Goal: Information Seeking & Learning: Check status

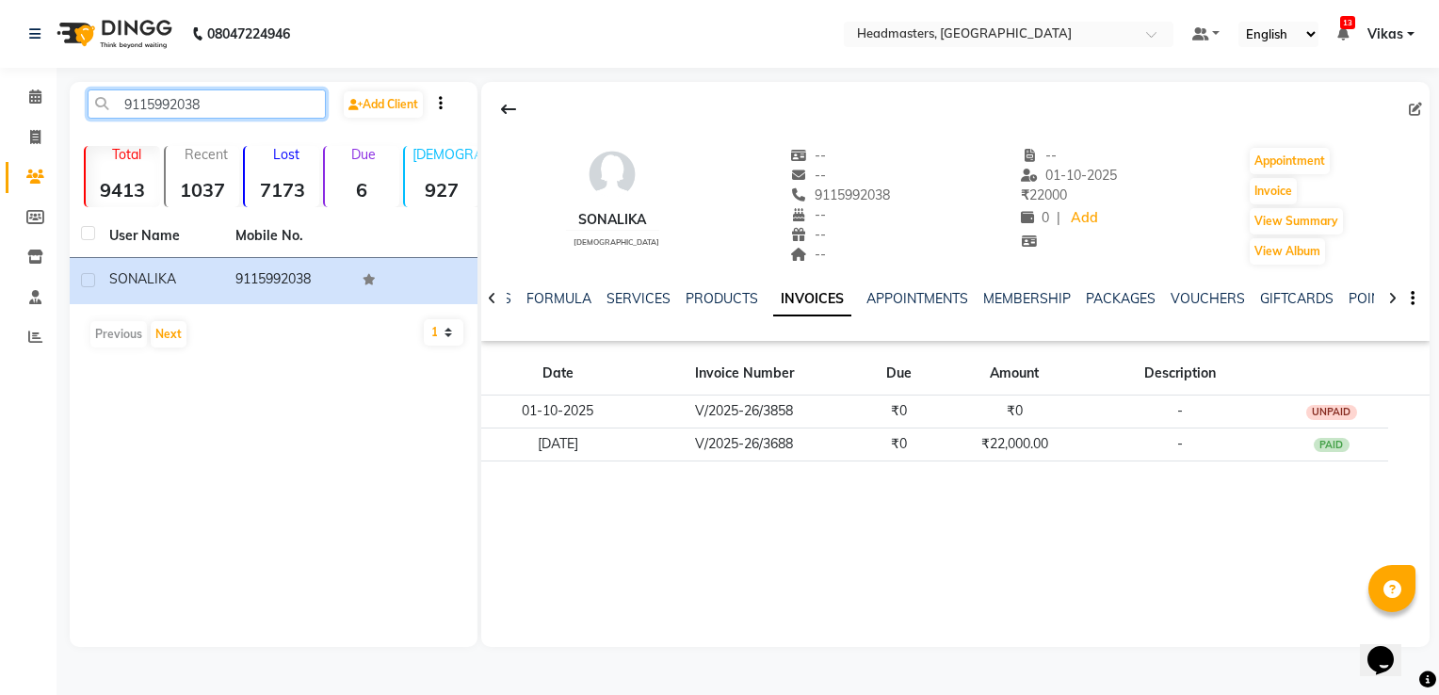
click at [224, 106] on input "9115992038" at bounding box center [207, 103] width 238 height 29
type input "9"
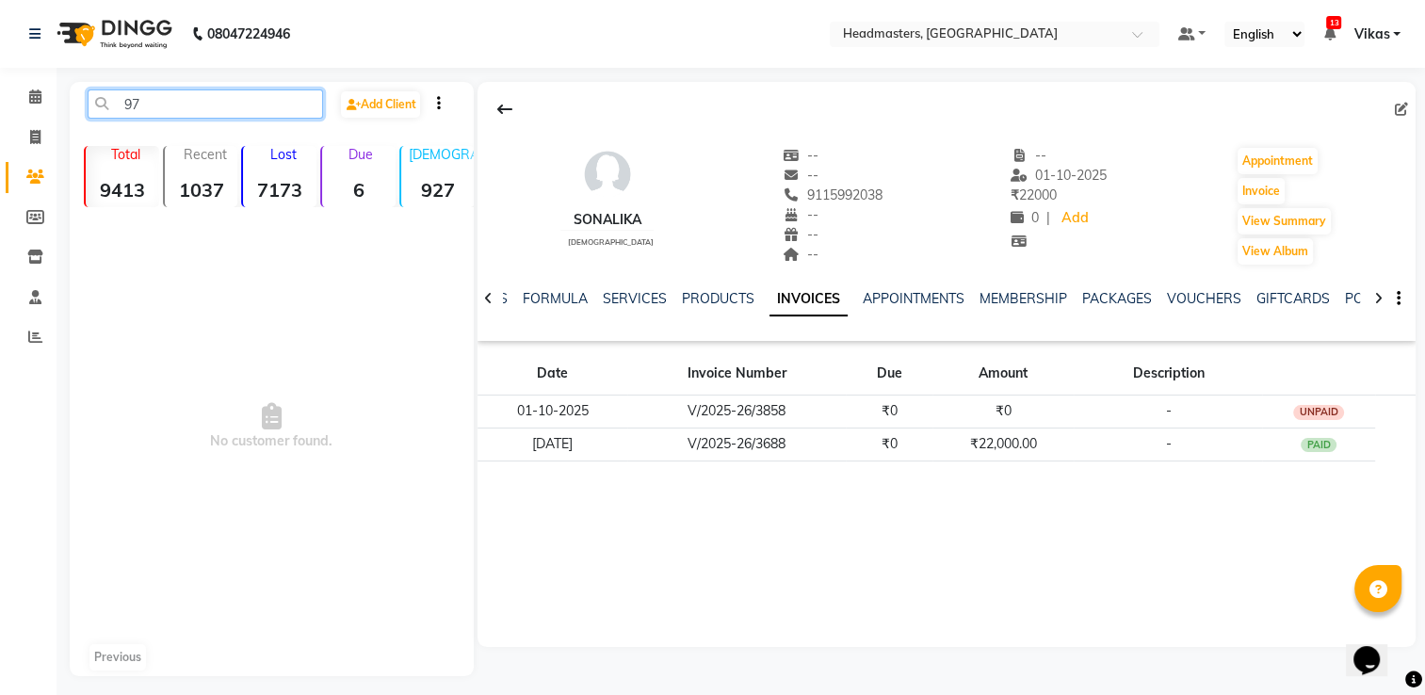
type input "9"
type input "6"
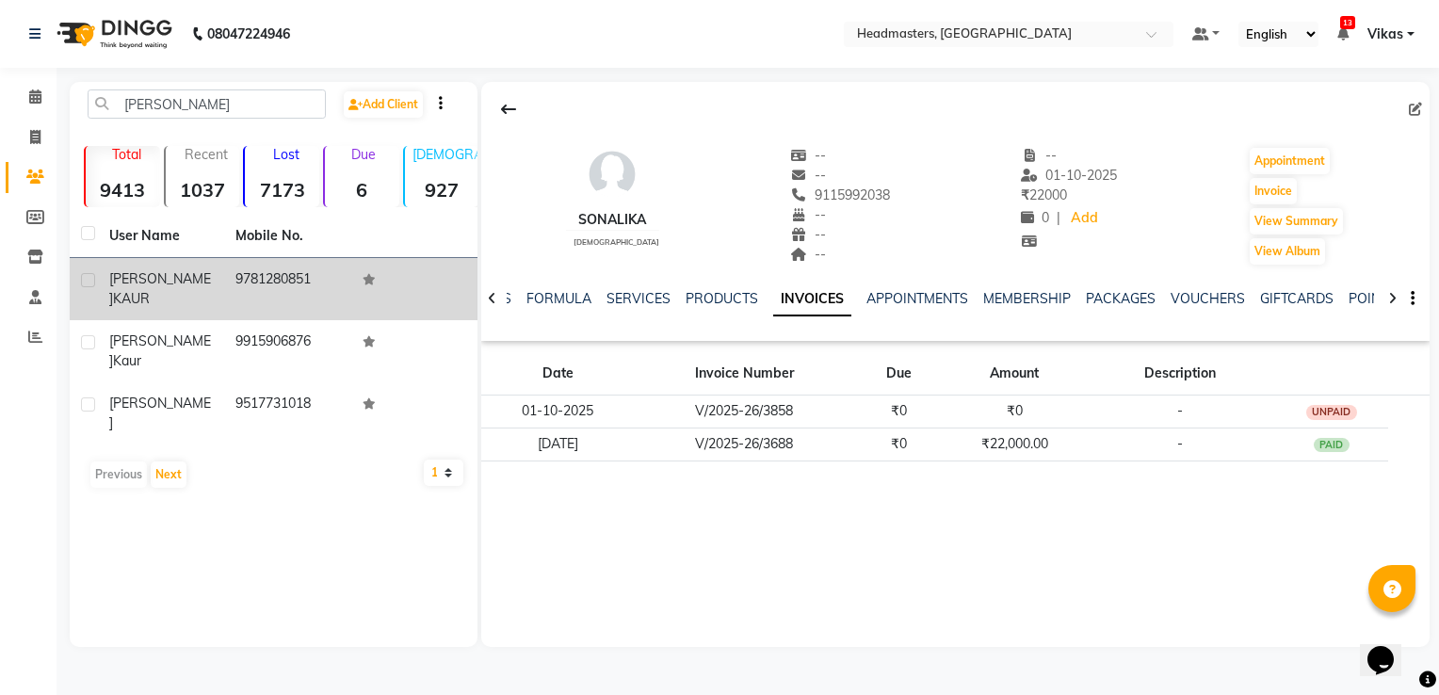
click at [324, 300] on td "9781280851" at bounding box center [287, 289] width 126 height 62
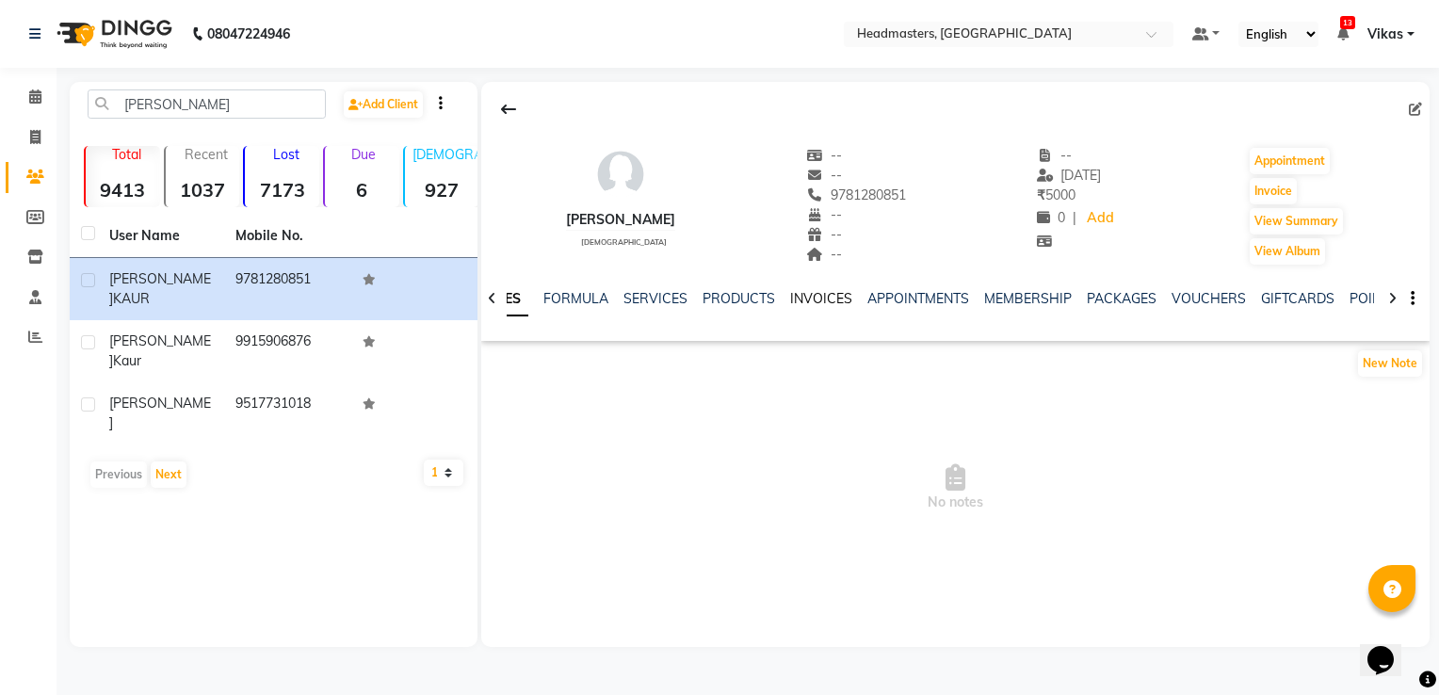
click at [812, 301] on link "INVOICES" at bounding box center [821, 298] width 62 height 17
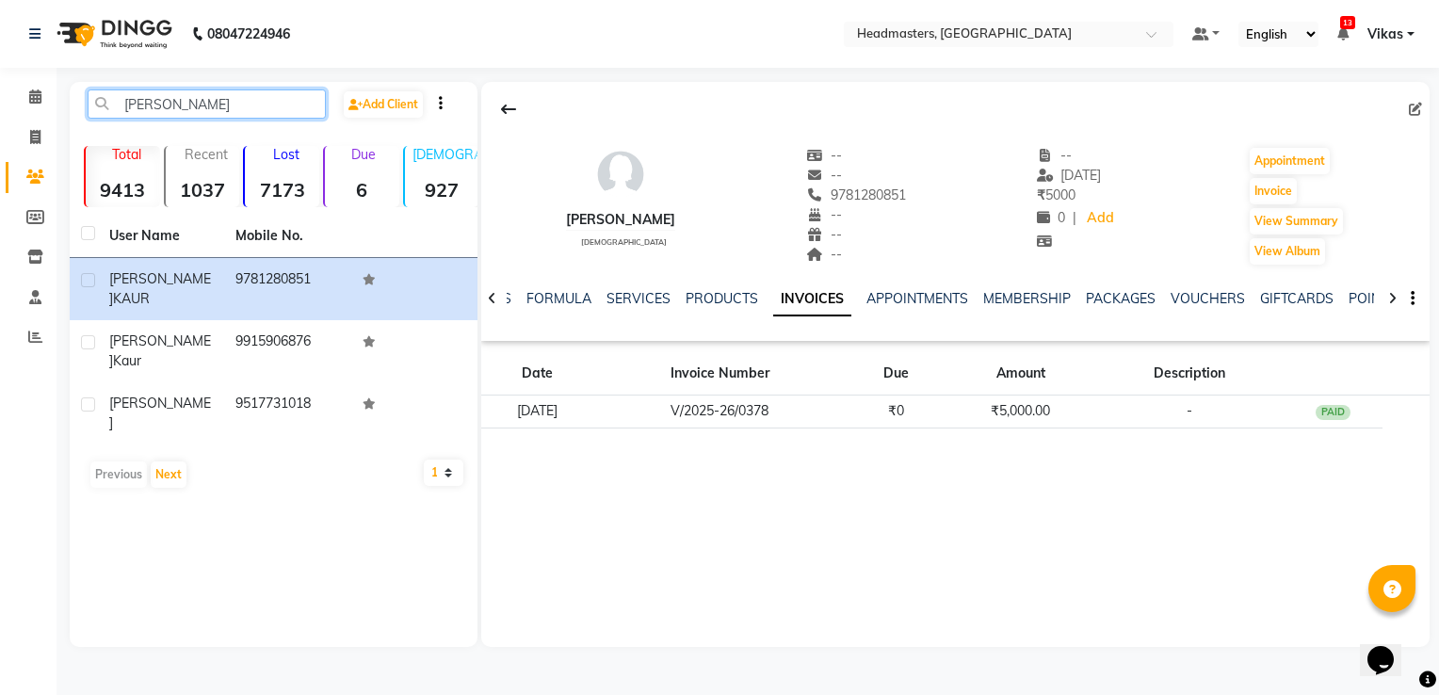
click at [290, 107] on input "[PERSON_NAME]" at bounding box center [207, 103] width 238 height 29
type input "S"
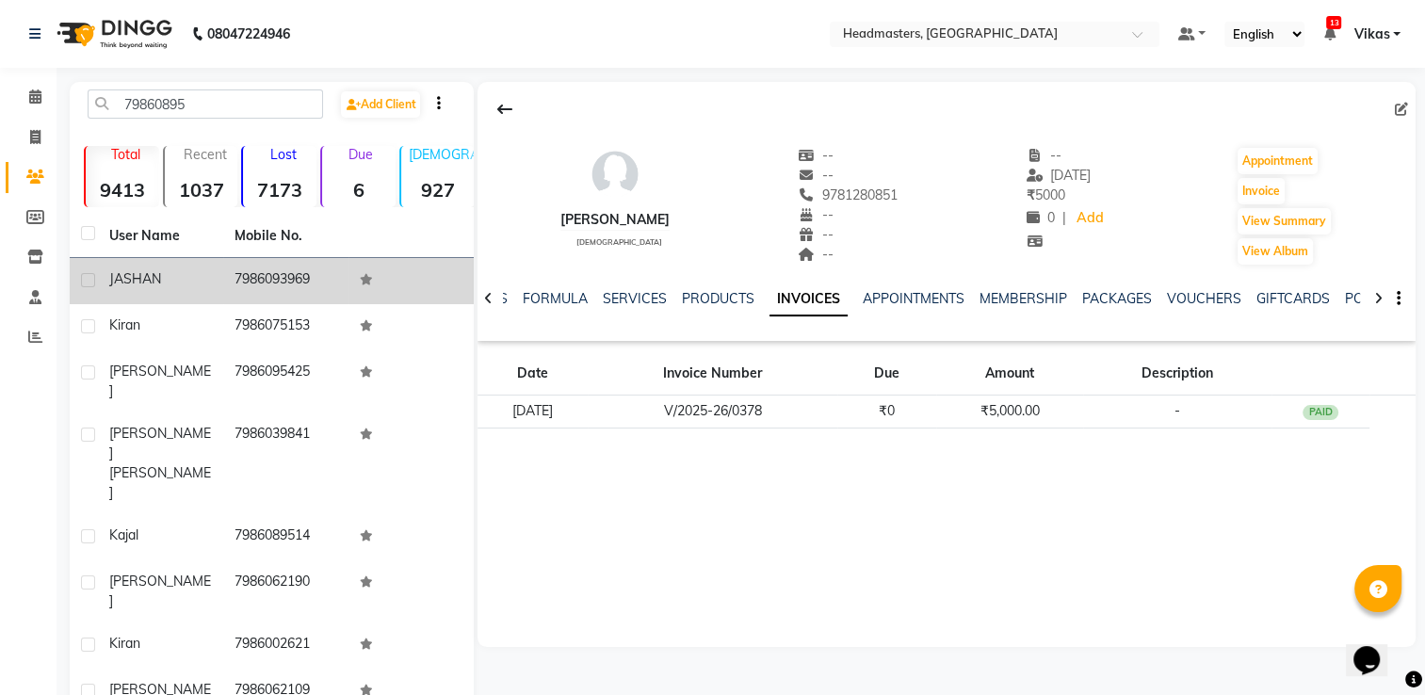
click at [259, 284] on td "7986093969" at bounding box center [285, 281] width 125 height 46
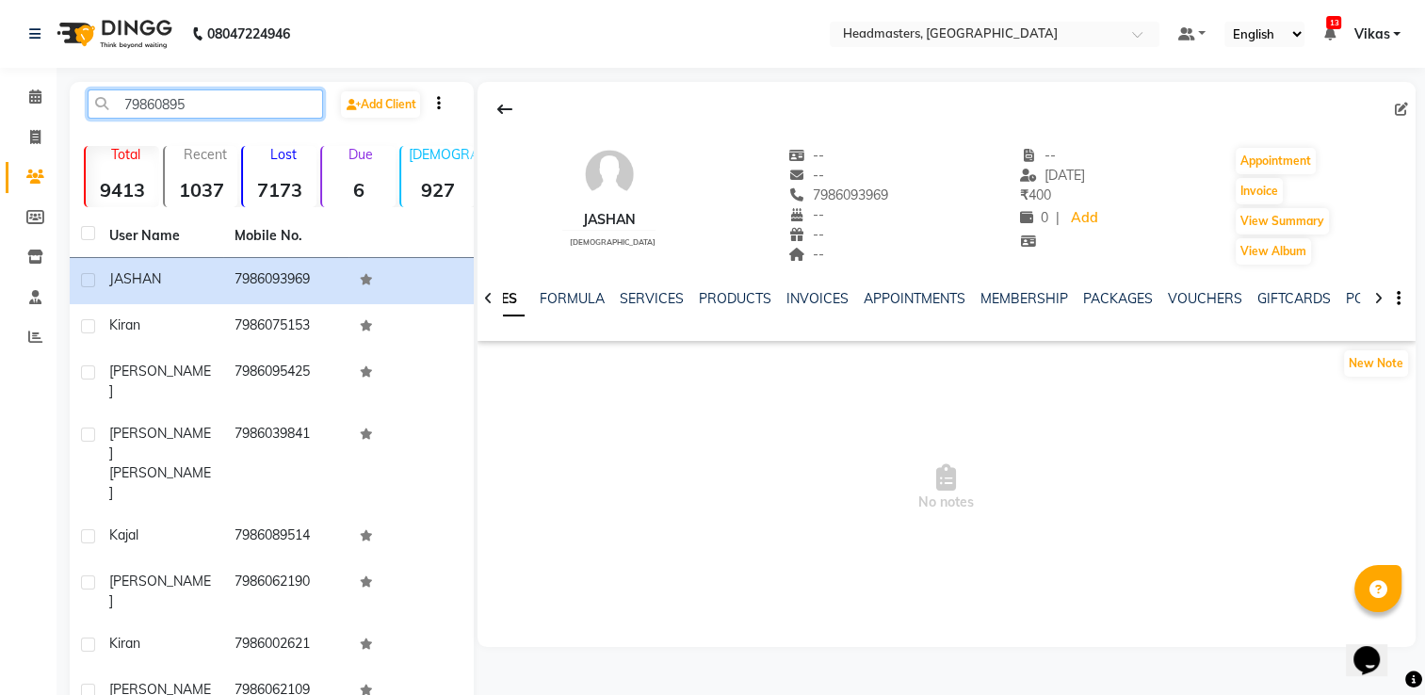
click at [274, 111] on input "79860895" at bounding box center [205, 103] width 235 height 29
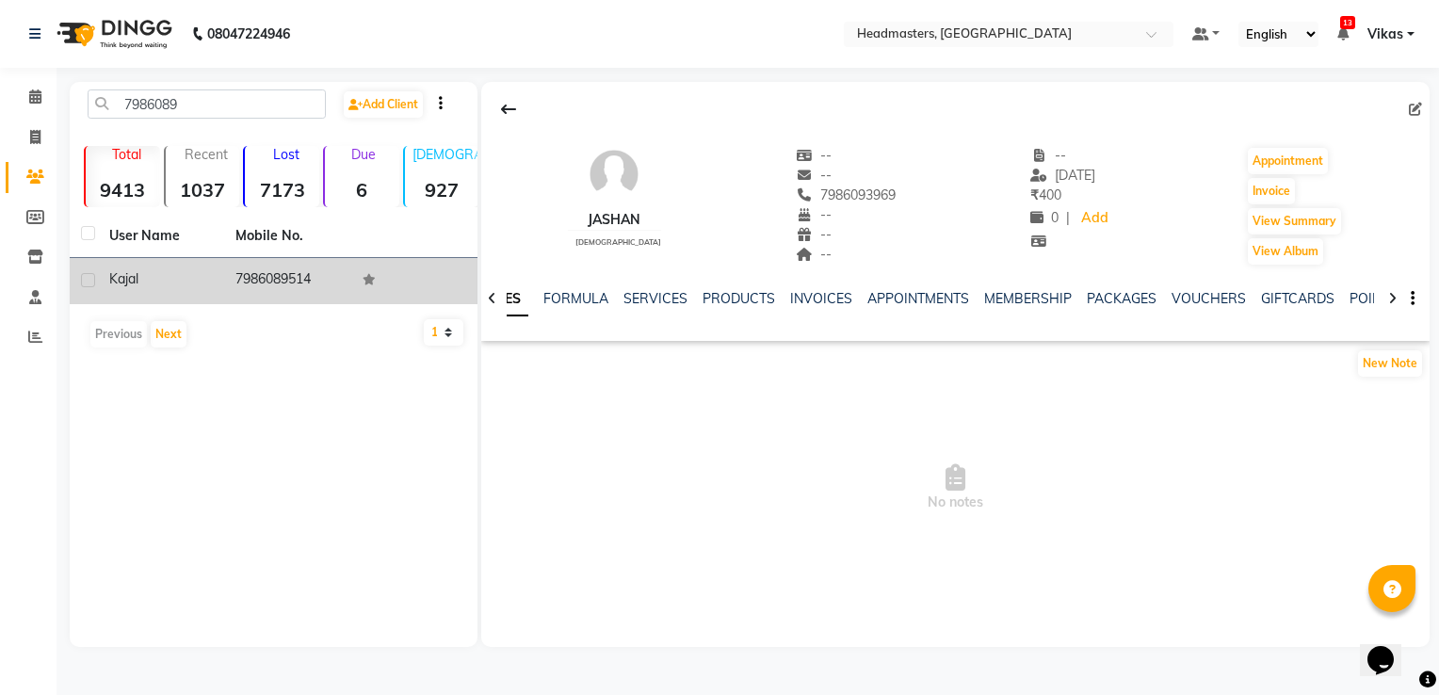
click at [266, 273] on td "7986089514" at bounding box center [287, 281] width 126 height 46
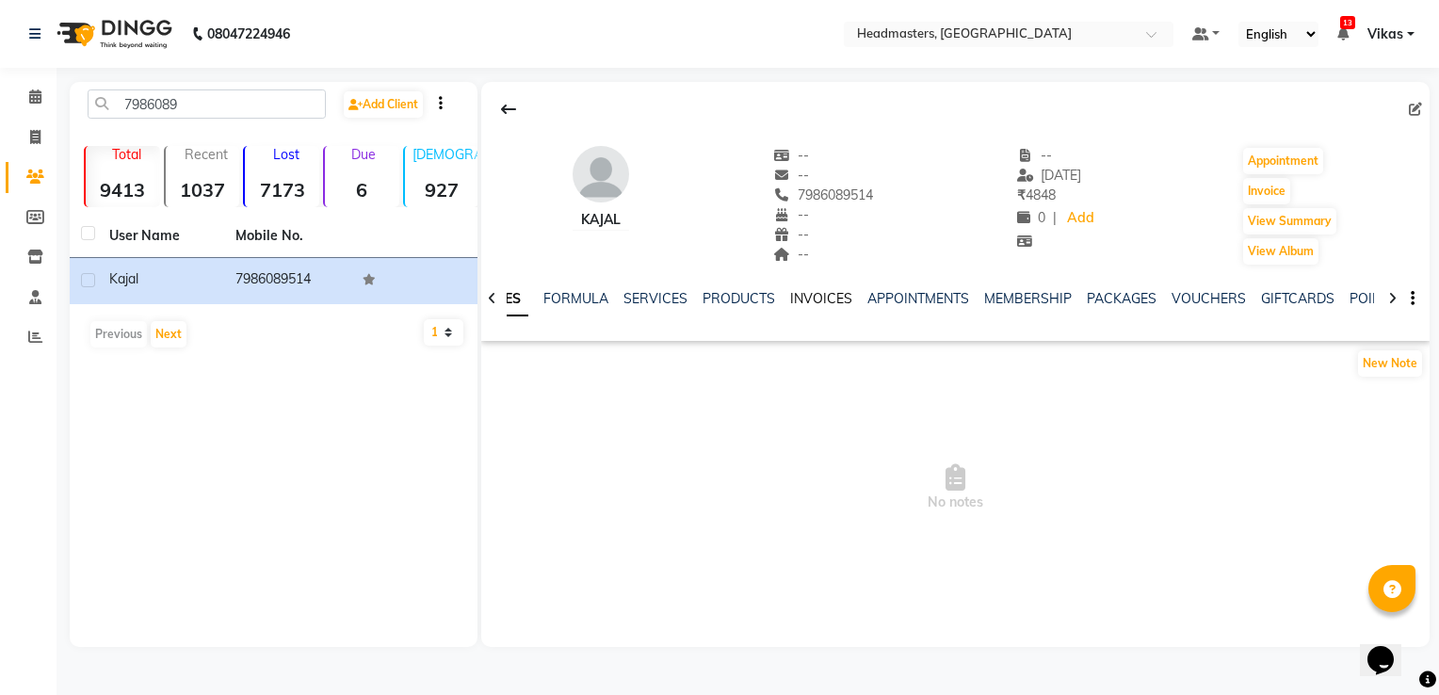
click at [833, 300] on link "INVOICES" at bounding box center [821, 298] width 62 height 17
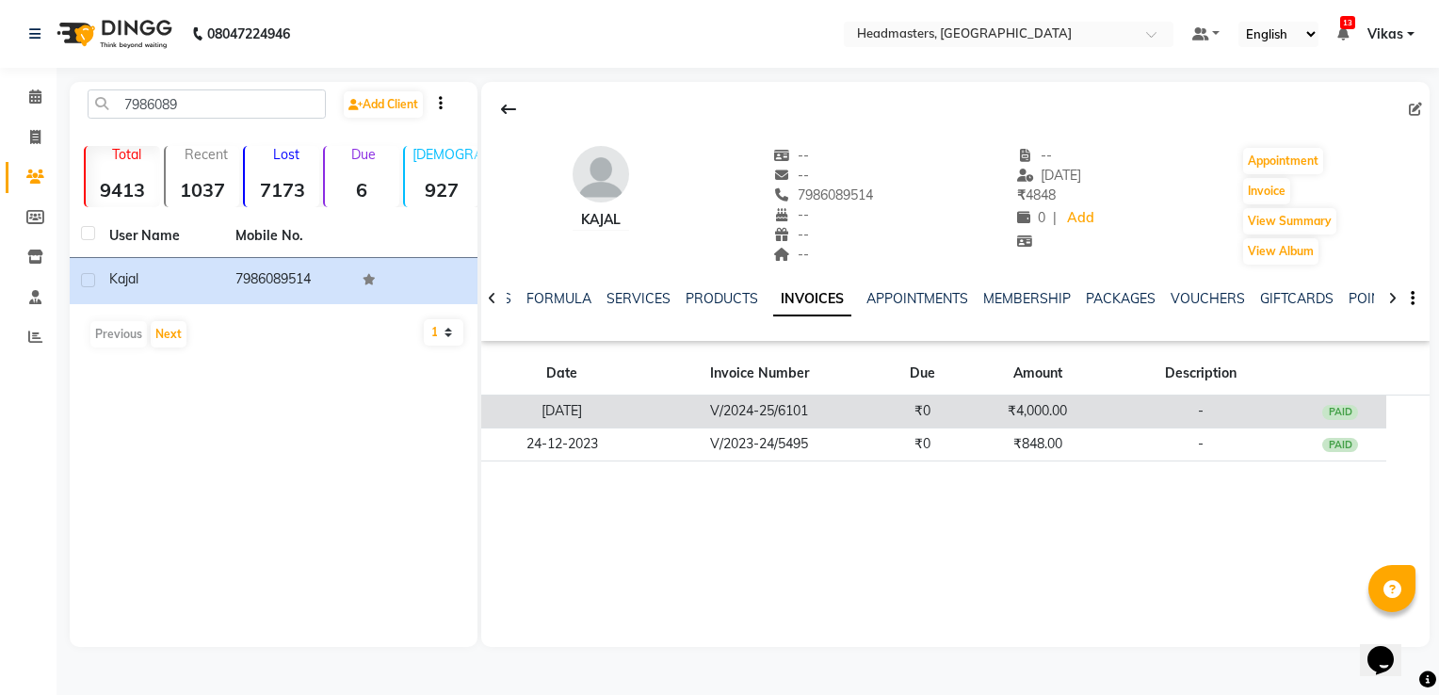
click at [832, 405] on td "V/2024-25/6101" at bounding box center [759, 412] width 234 height 33
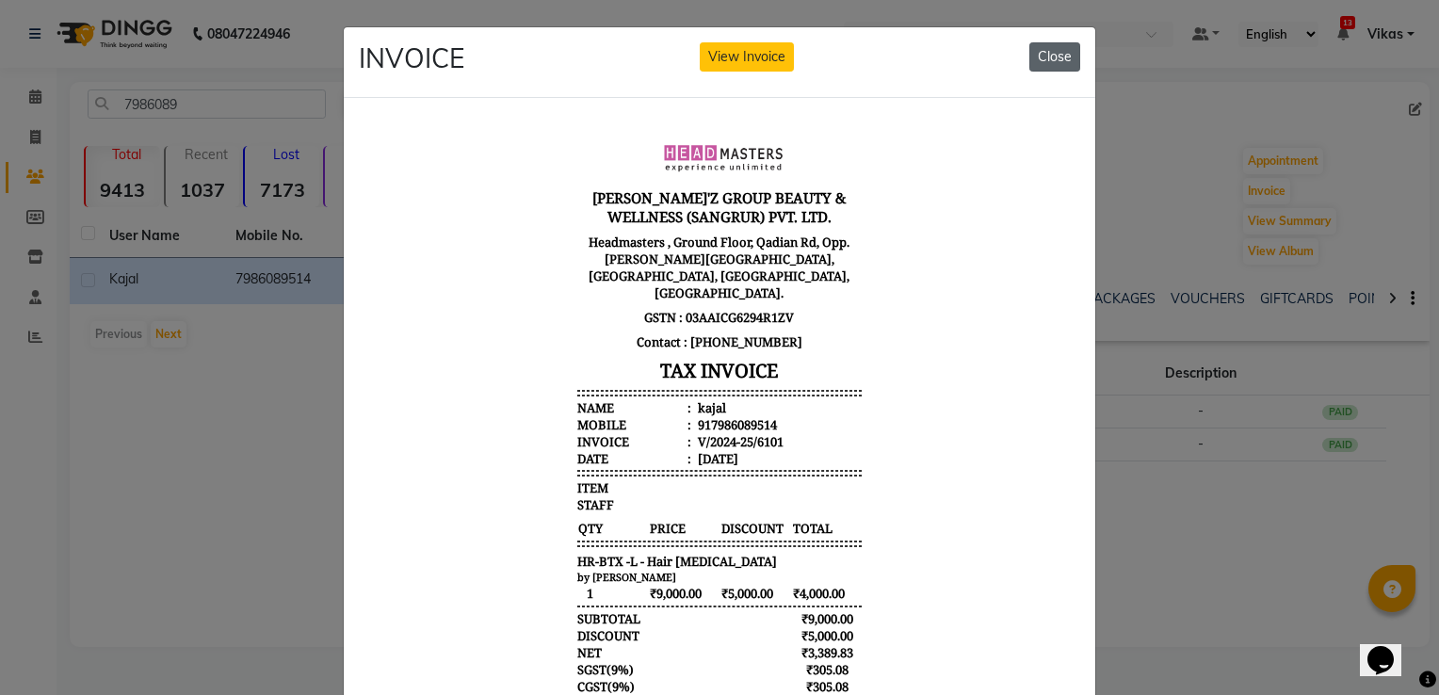
click at [1047, 57] on button "Close" at bounding box center [1055, 56] width 51 height 29
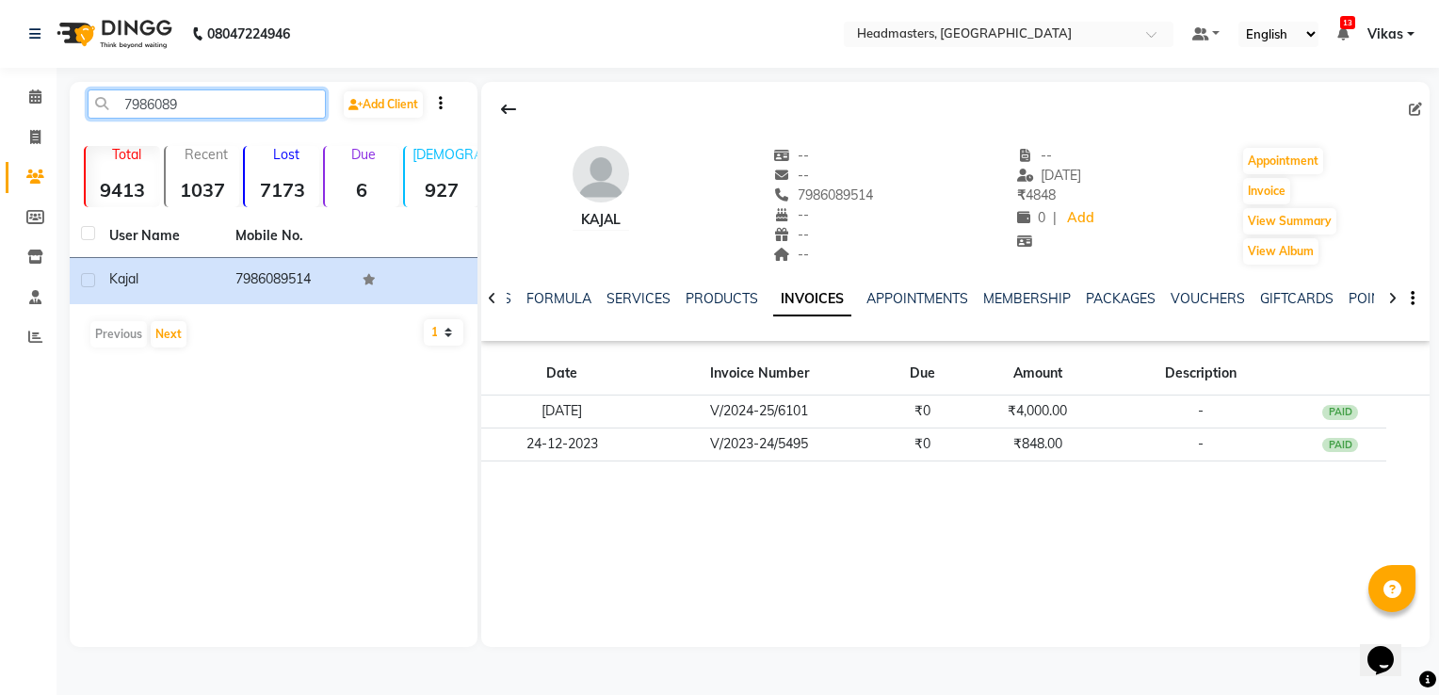
click at [192, 103] on input "7986089" at bounding box center [207, 103] width 238 height 29
type input "7"
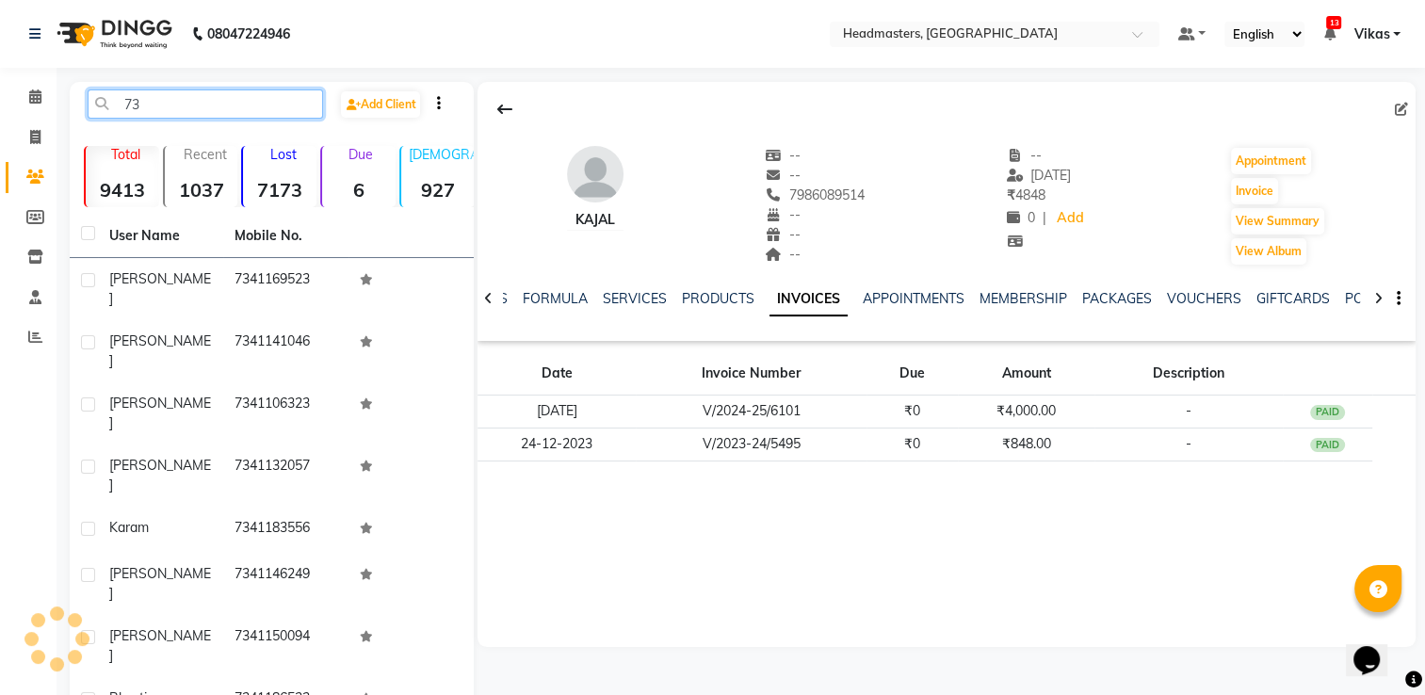
type input "7"
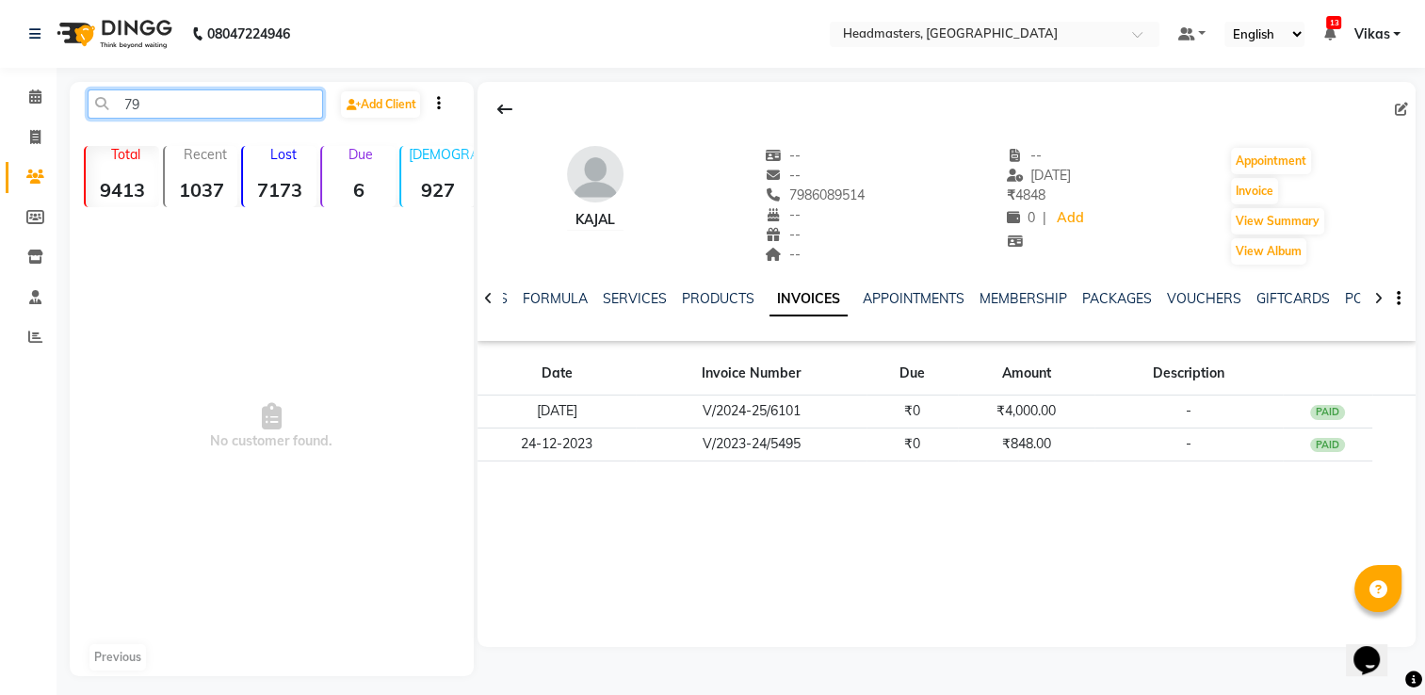
type input "7"
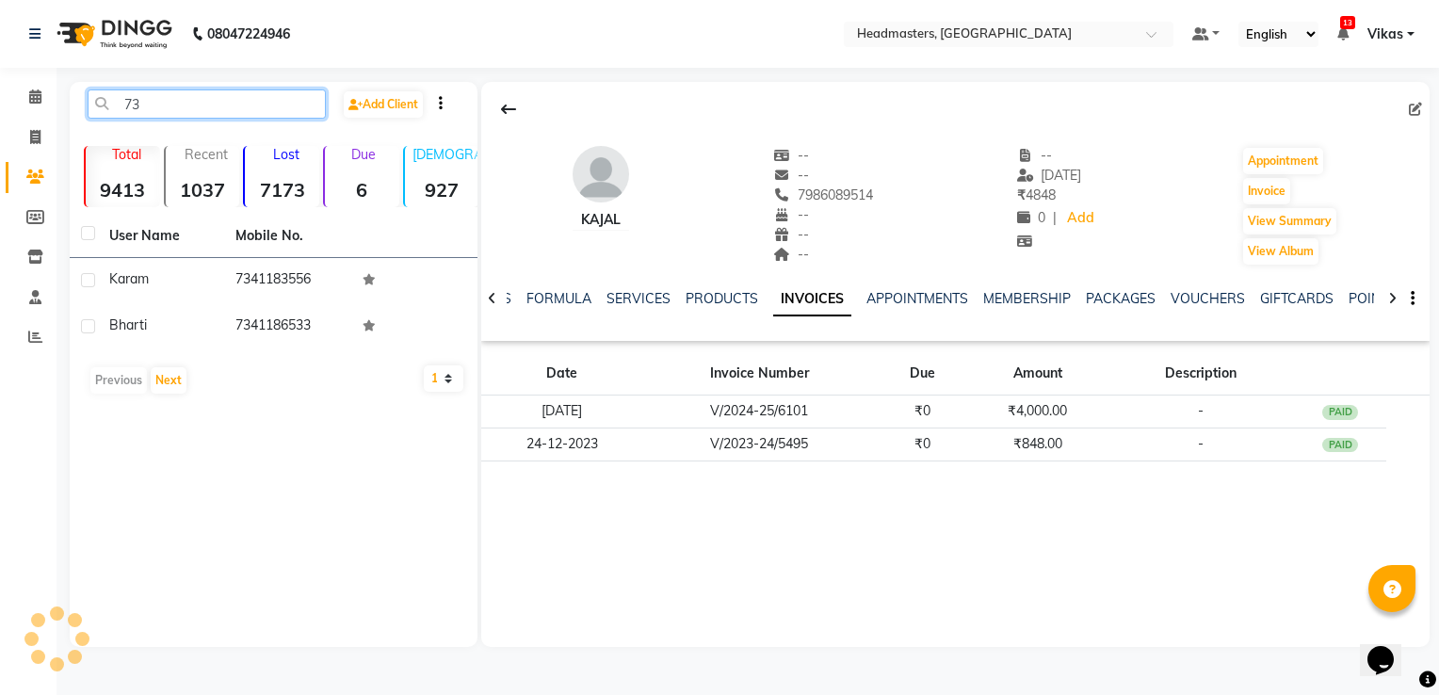
type input "7"
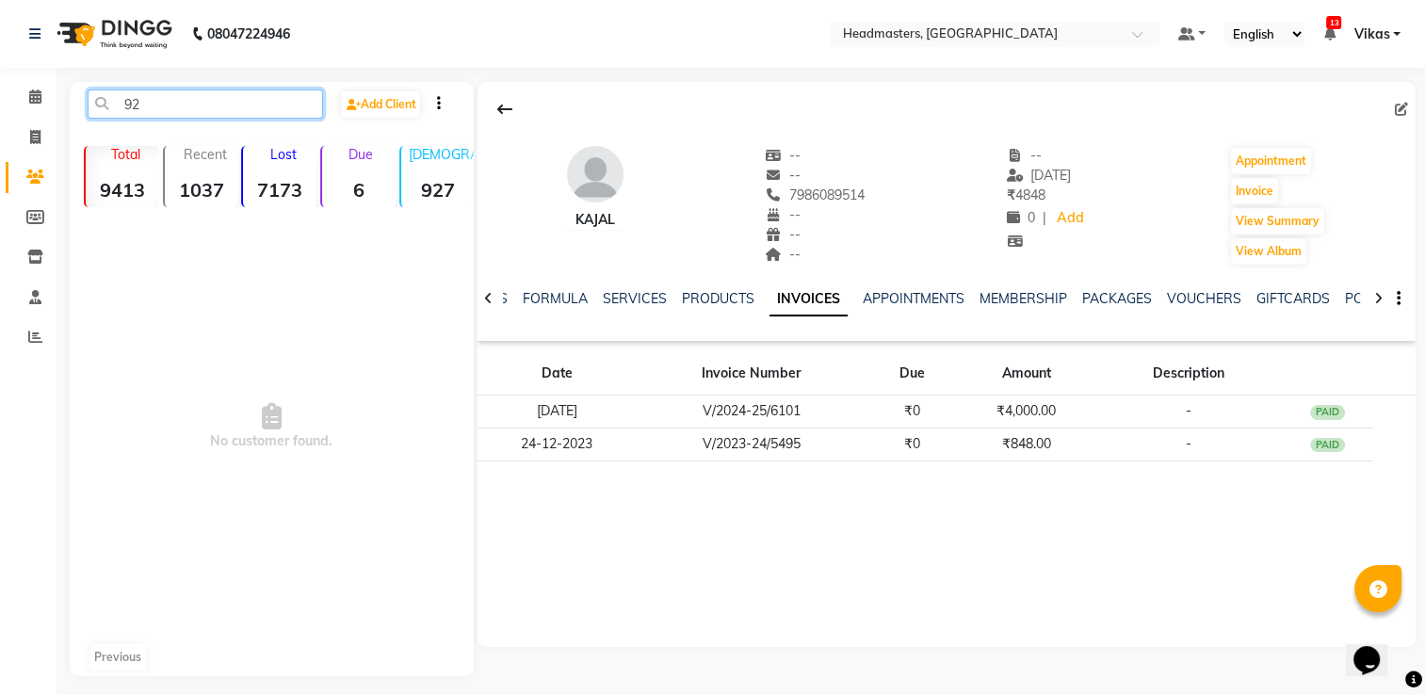
type input "9"
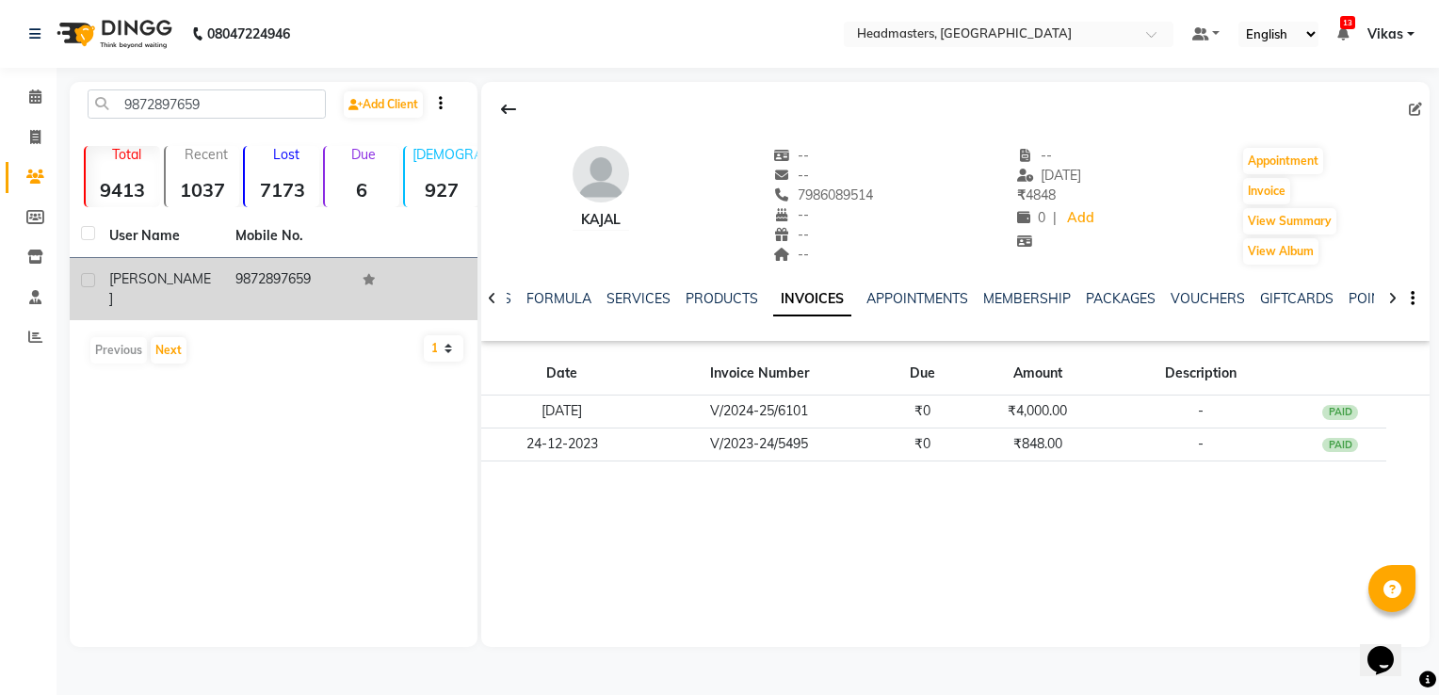
click at [293, 267] on td "9872897659" at bounding box center [287, 289] width 126 height 62
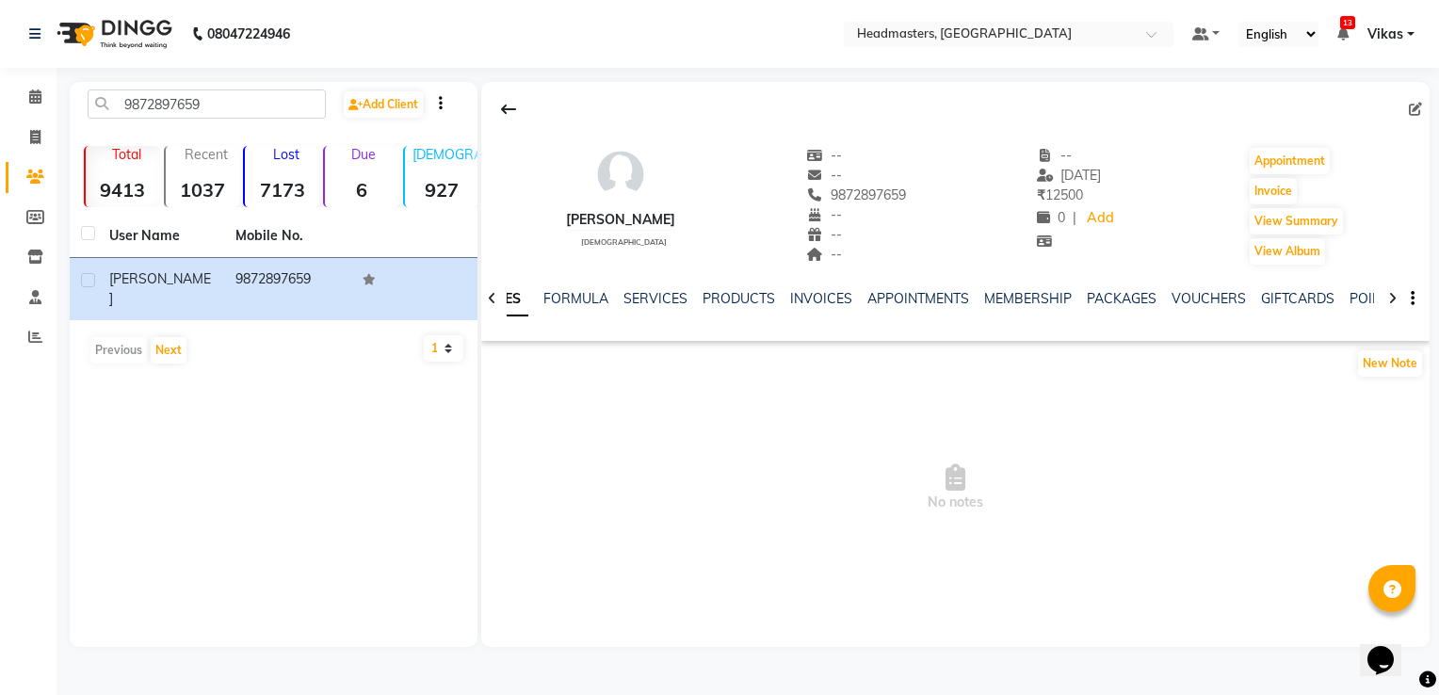
click at [823, 309] on div "NOTES FORMULA SERVICES PRODUCTS INVOICES APPOINTMENTS MEMBERSHIP PACKAGES VOUCH…" at bounding box center [932, 306] width 837 height 35
click at [824, 300] on link "INVOICES" at bounding box center [821, 298] width 62 height 17
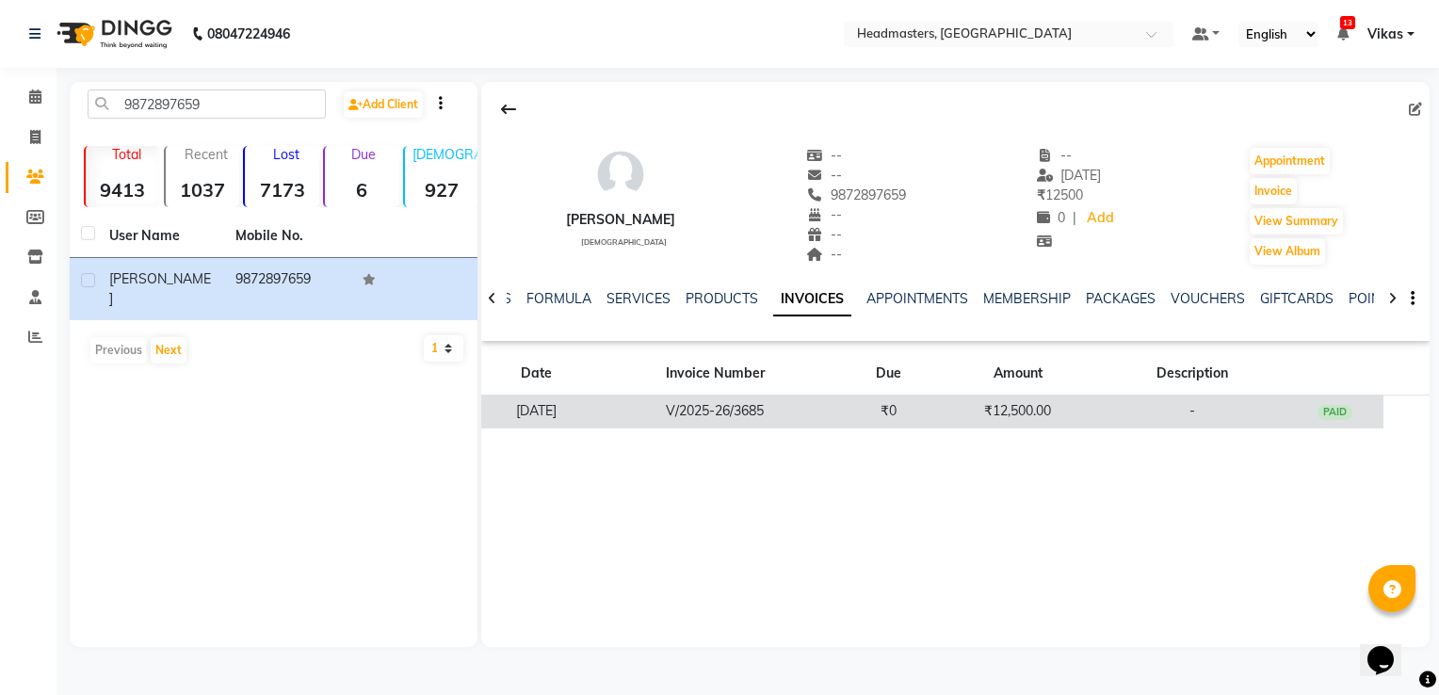
click at [1036, 401] on td "₹12,500.00" at bounding box center [1017, 412] width 161 height 33
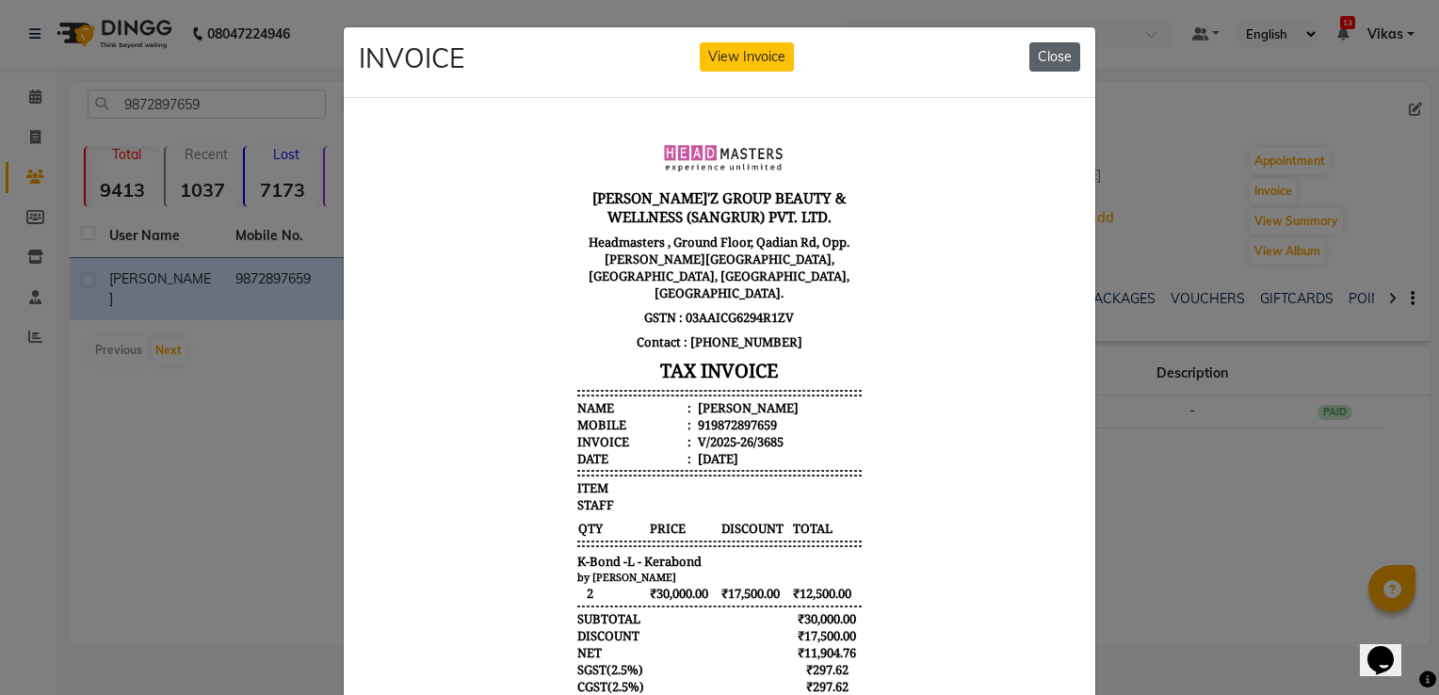
click at [1045, 49] on button "Close" at bounding box center [1055, 56] width 51 height 29
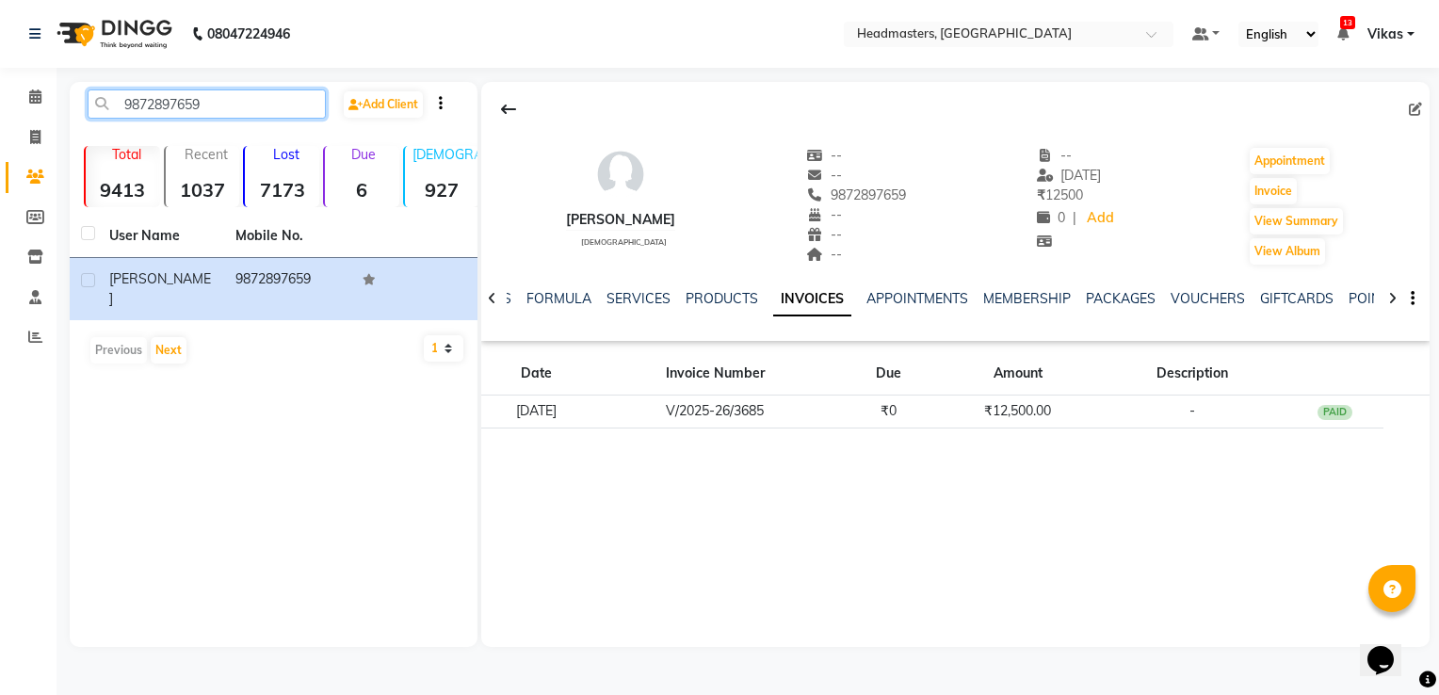
click at [227, 107] on input "9872897659" at bounding box center [207, 103] width 238 height 29
type input "9"
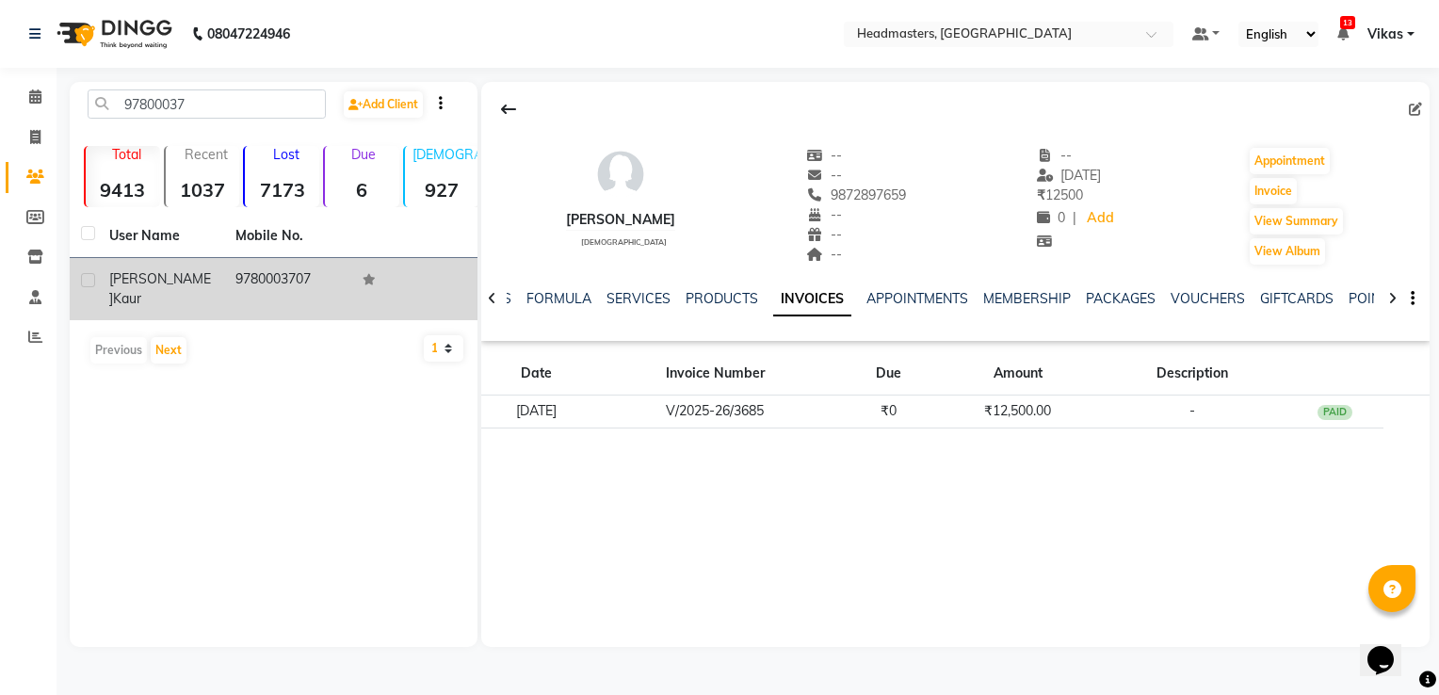
click at [260, 281] on td "9780003707" at bounding box center [287, 289] width 126 height 62
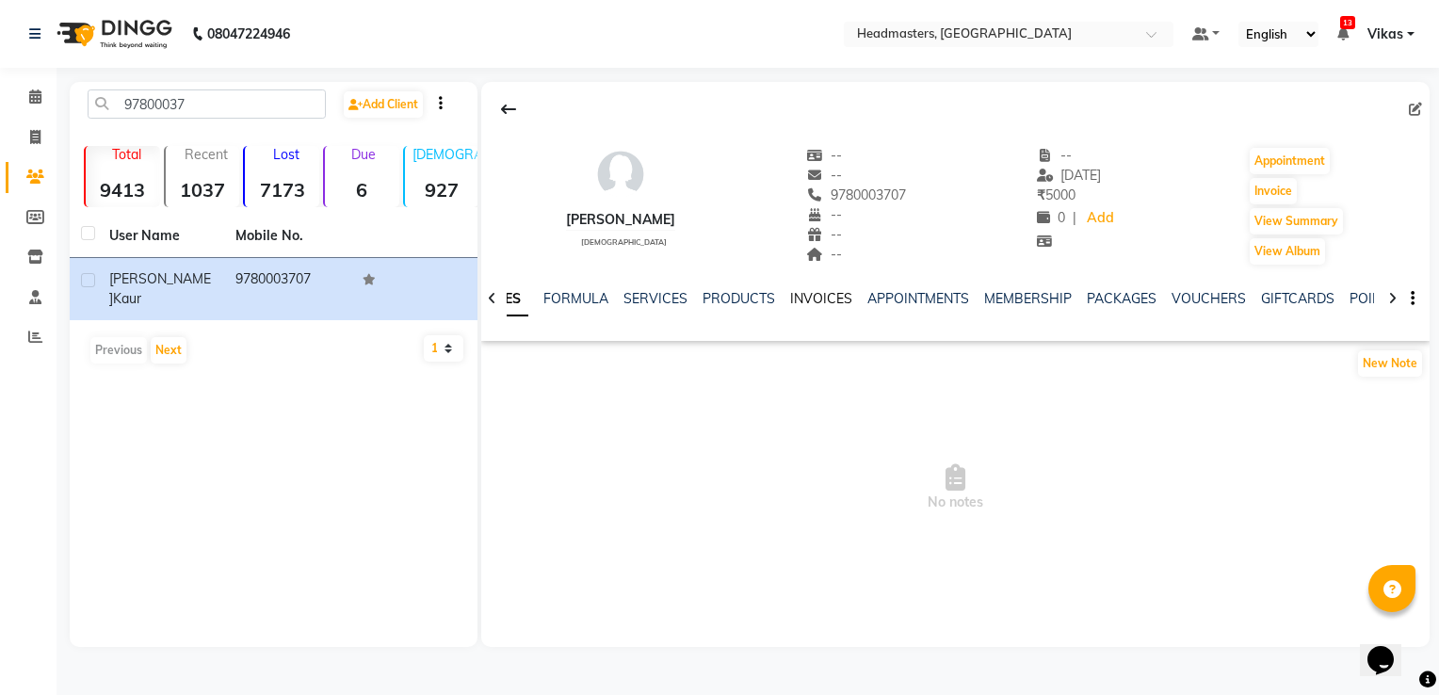
click at [825, 301] on link "INVOICES" at bounding box center [821, 298] width 62 height 17
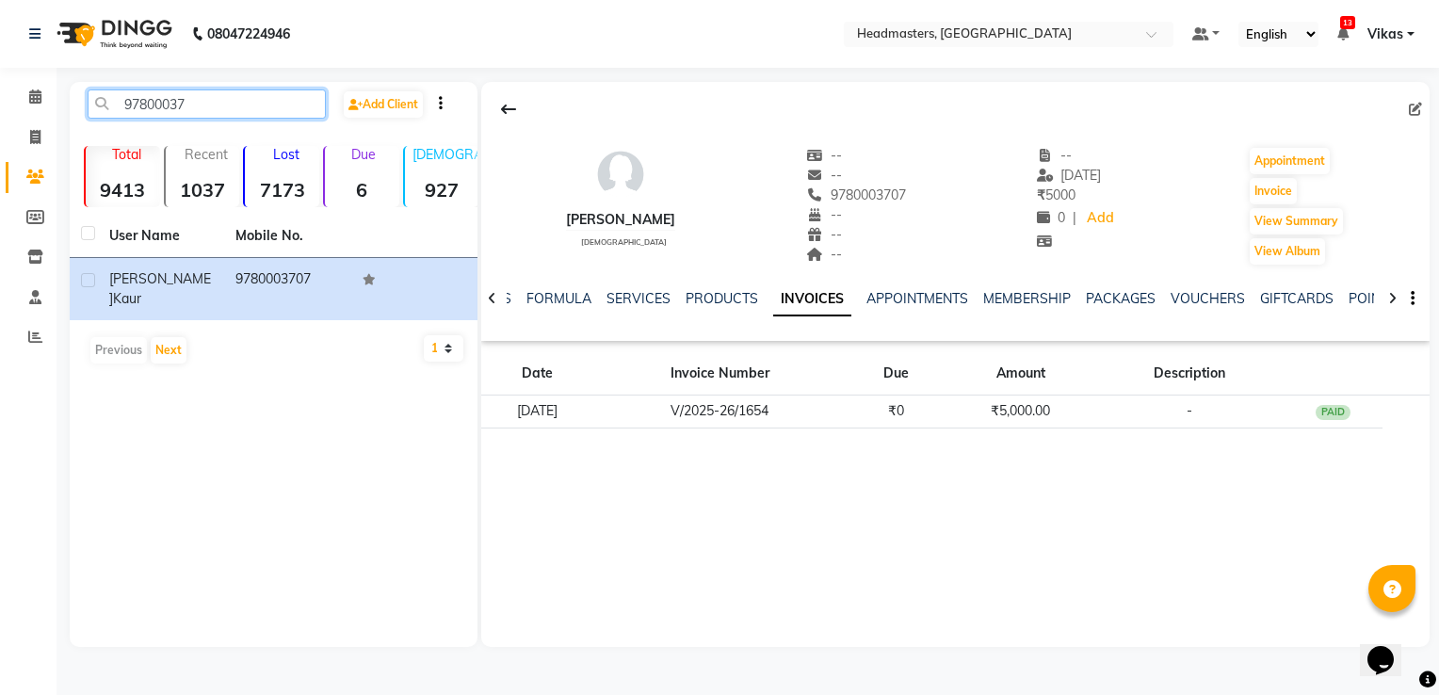
click at [275, 105] on input "97800037" at bounding box center [207, 103] width 238 height 29
type input "9"
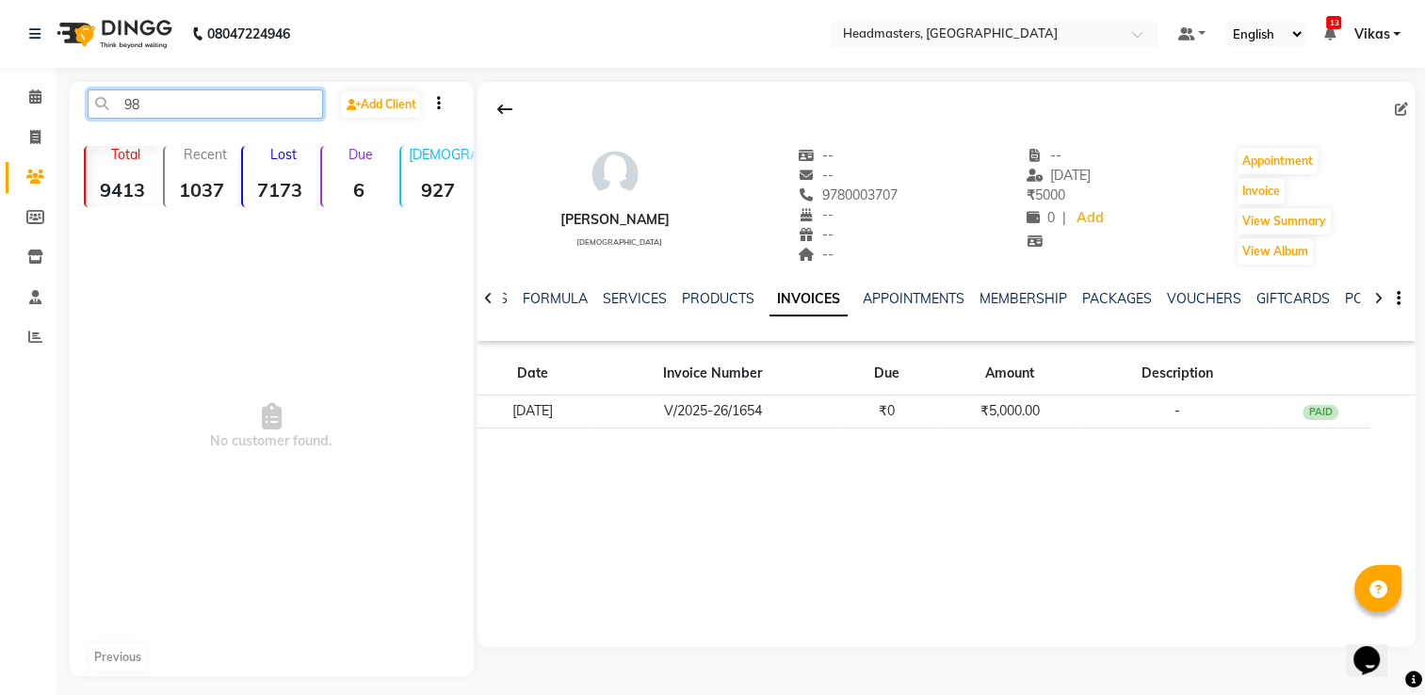
type input "9"
type input "8"
type input "9"
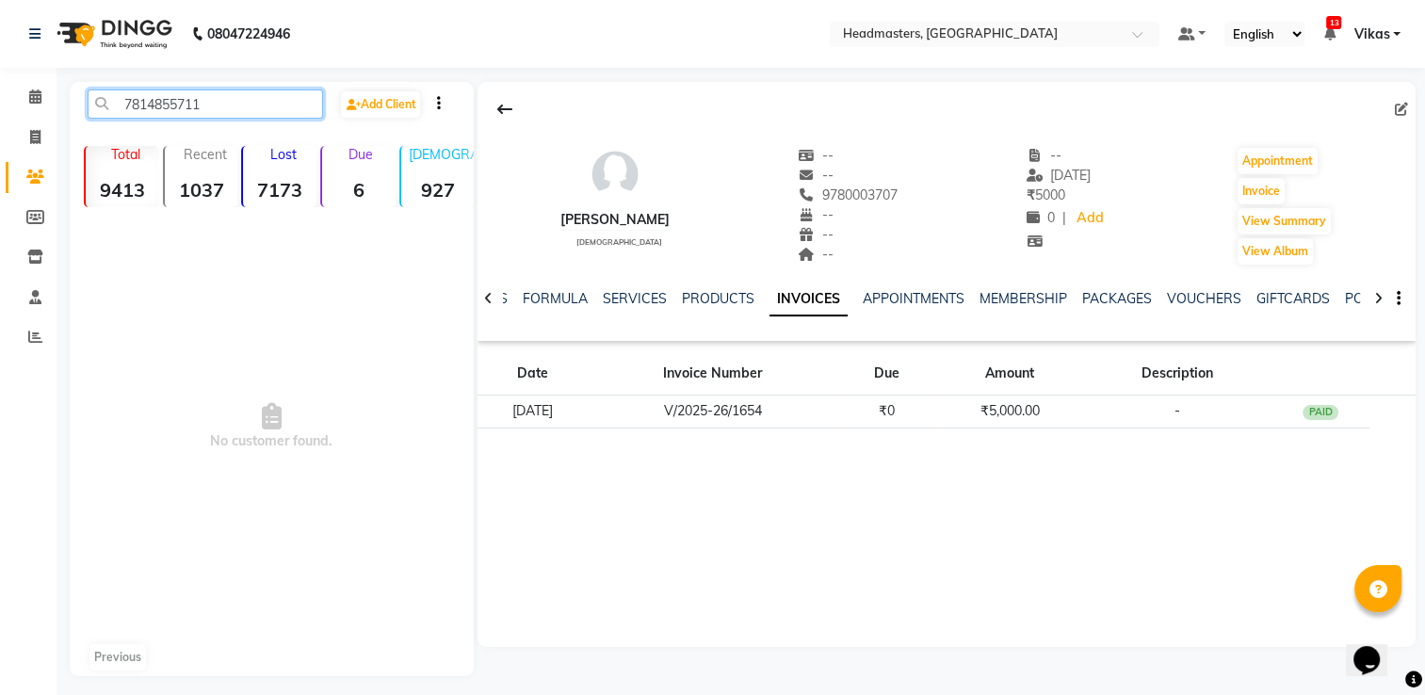
click at [262, 104] on input "7814855711" at bounding box center [205, 103] width 235 height 29
type input "7"
paste input "7814517039"
type input "7"
type input "9"
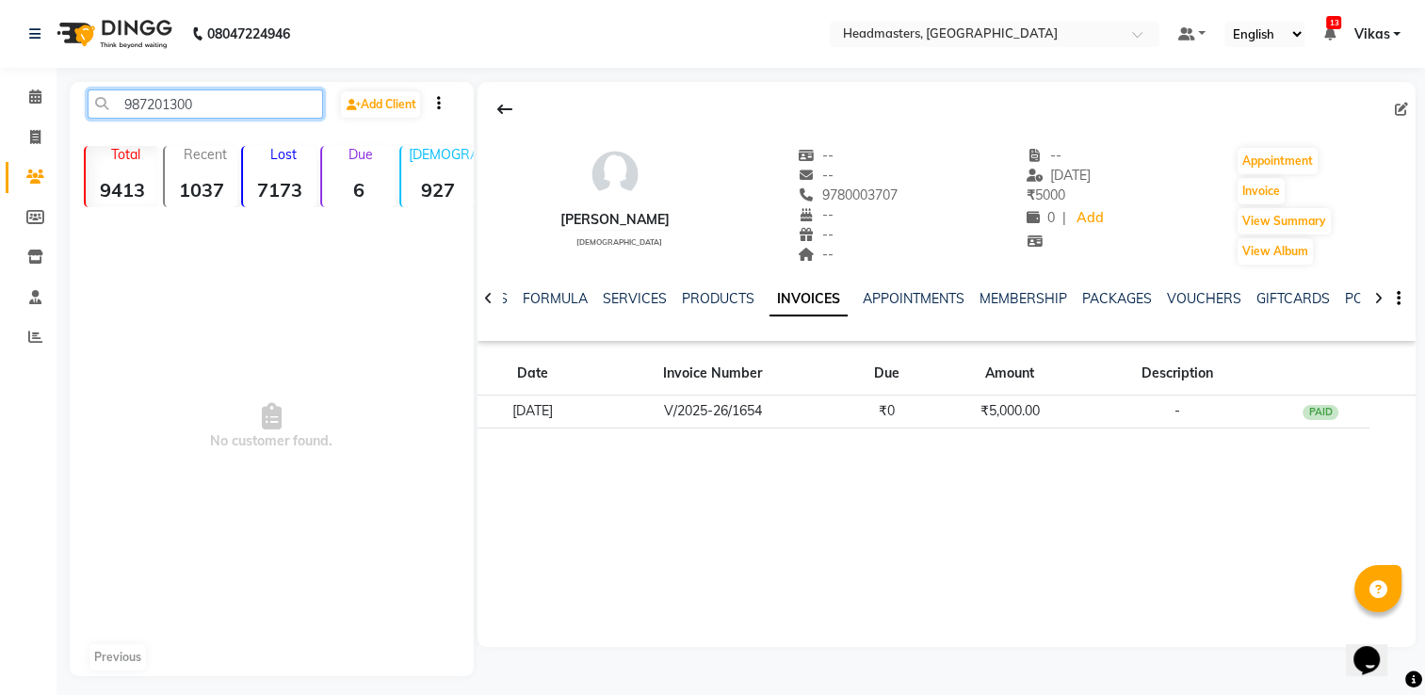
type input "987201300"
